Goal: Information Seeking & Learning: Learn about a topic

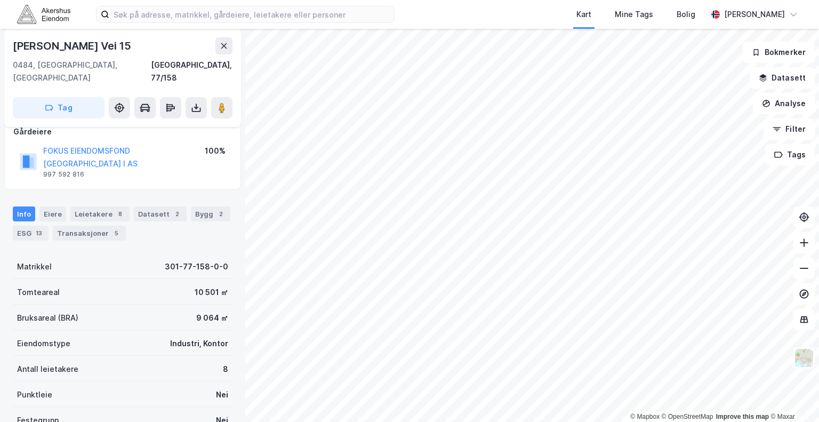
scroll to position [56, 0]
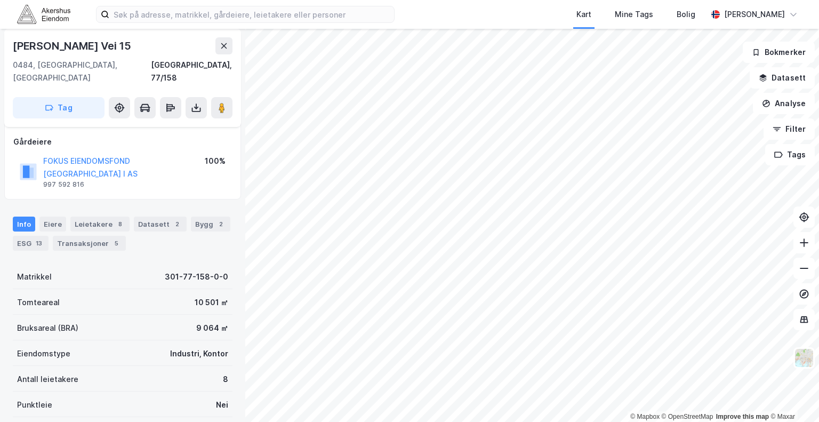
drag, startPoint x: 164, startPoint y: 43, endPoint x: 9, endPoint y: 39, distance: 155.2
click at [9, 39] on div "Rolf [STREET_ADDRESS]" at bounding box center [122, 78] width 237 height 98
copy div "[PERSON_NAME] Vei 15"
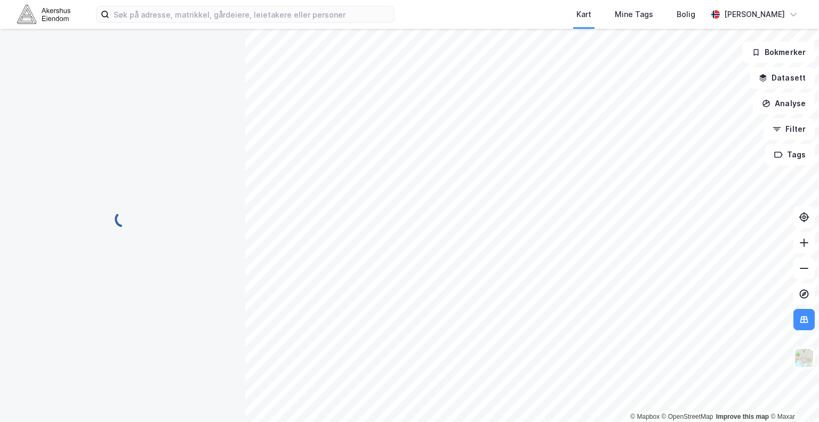
scroll to position [56, 0]
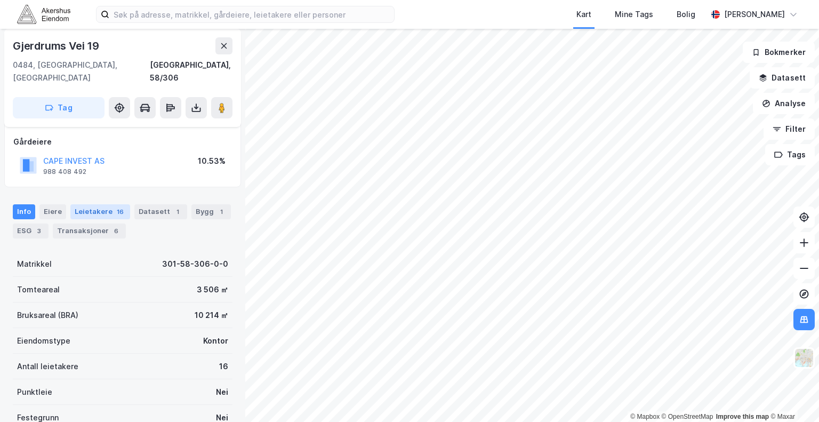
click at [104, 204] on div "Leietakere 16" at bounding box center [100, 211] width 60 height 15
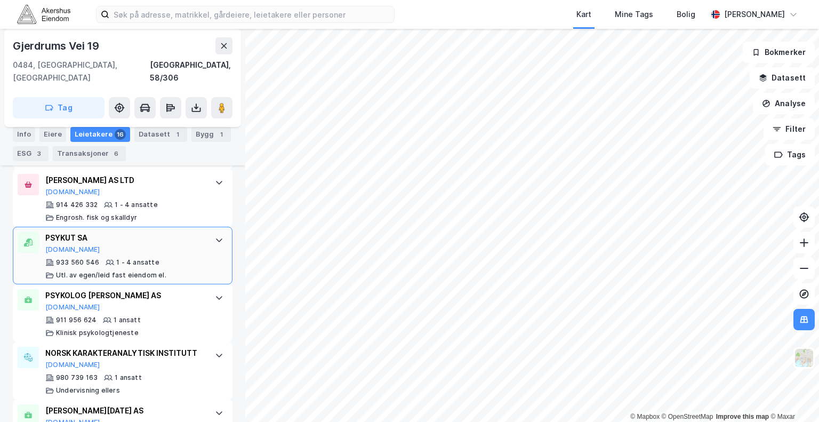
scroll to position [868, 0]
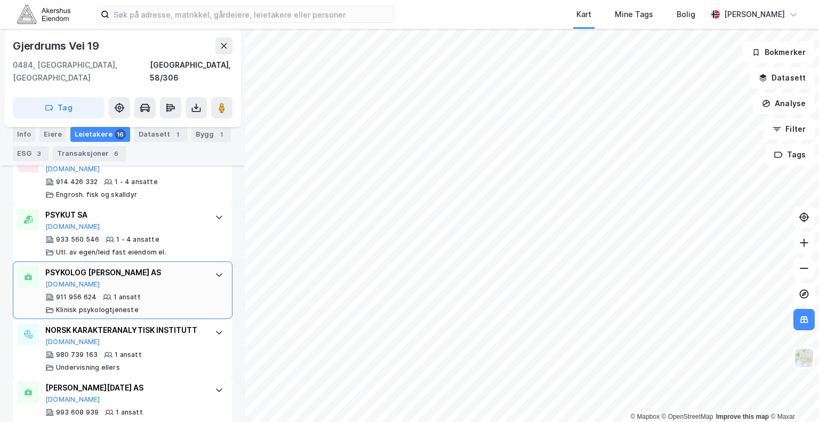
scroll to position [52, 0]
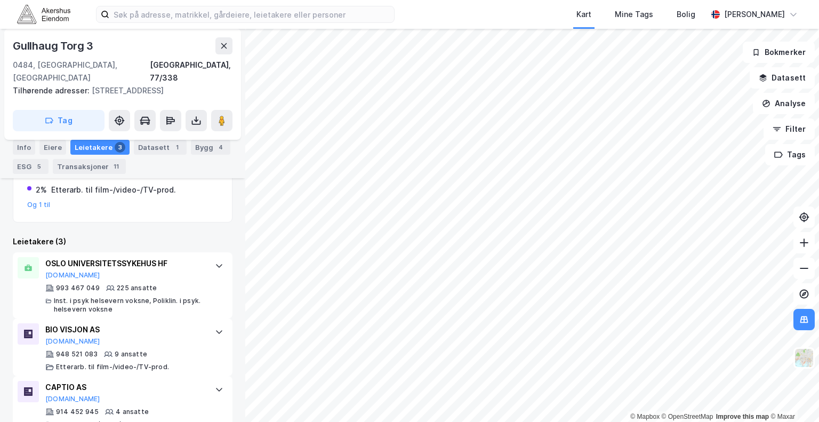
scroll to position [271, 0]
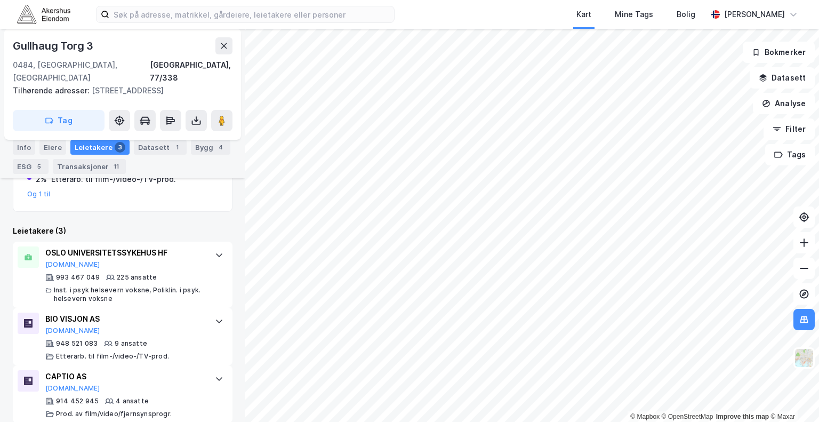
click at [490, 421] on html "Kart Mine Tags Bolig [PERSON_NAME] © Mapbox © OpenStreetMap Improve this map © …" at bounding box center [409, 211] width 819 height 422
click at [788, 0] on html "Kart Mine Tags Bolig [PERSON_NAME] © Mapbox © OpenStreetMap Improve this map © …" at bounding box center [409, 211] width 819 height 422
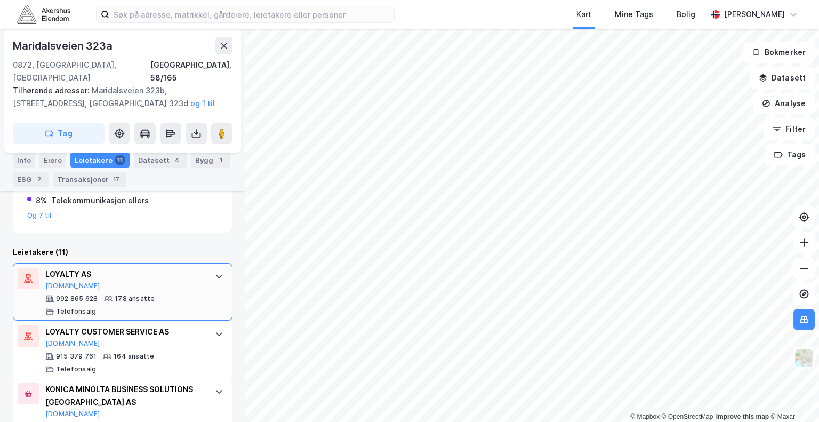
scroll to position [316, 0]
